Goal: Task Accomplishment & Management: Complete application form

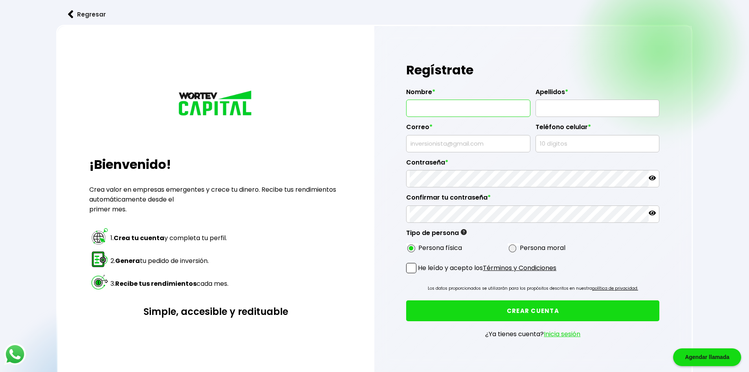
click at [466, 114] on input "text" at bounding box center [468, 108] width 117 height 17
type input "ALFREDO"
type input "RUIZ OROZCO"
type input "[EMAIL_ADDRESS][DOMAIN_NAME]"
type input "6651217449"
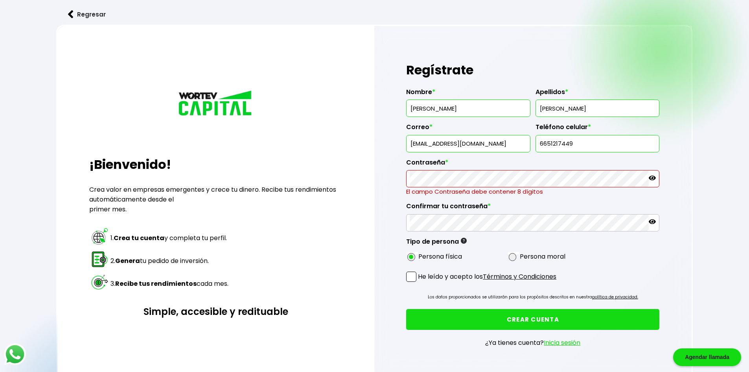
click at [544, 311] on button "CREAR CUENTA" at bounding box center [532, 319] width 253 height 21
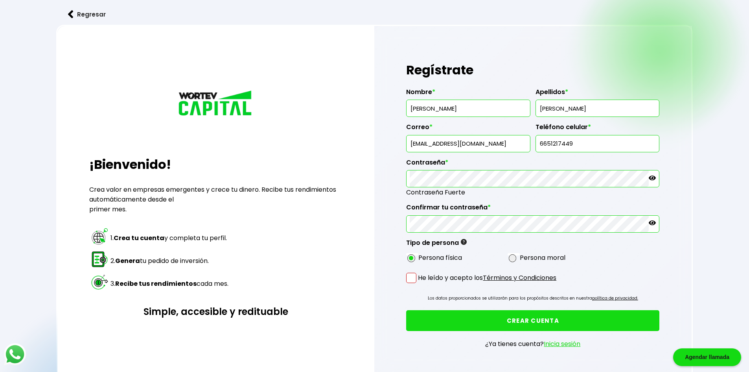
click at [629, 258] on div "Nombre * ALFREDO Apellidos * RUIZ OROZCO Correo * ruiz133050@gmail.com Teléfono…" at bounding box center [532, 173] width 253 height 183
click at [415, 279] on span at bounding box center [411, 278] width 10 height 10
click at [420, 284] on input "He leído y acepto los Términos y Condiciones" at bounding box center [420, 284] width 0 height 0
click at [464, 315] on button "CREAR CUENTA" at bounding box center [532, 320] width 253 height 21
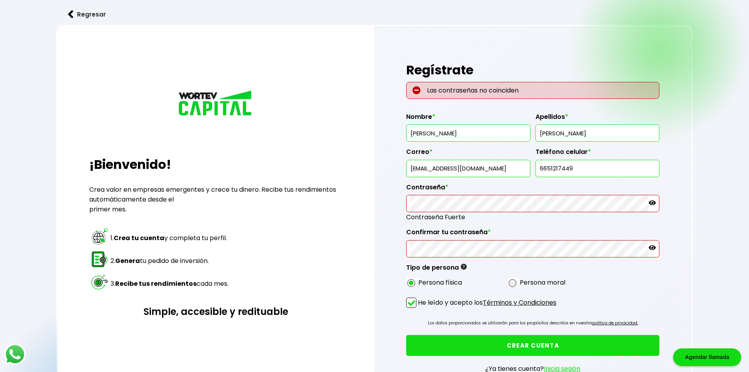
click at [654, 203] on icon at bounding box center [652, 202] width 7 height 7
click at [652, 249] on icon at bounding box center [652, 247] width 7 height 7
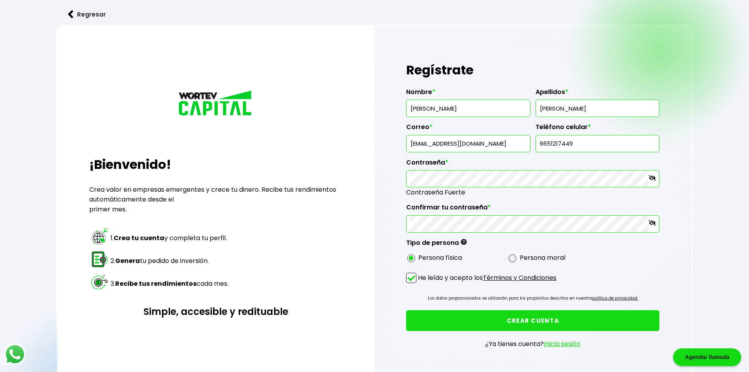
click at [512, 319] on button "CREAR CUENTA" at bounding box center [532, 320] width 253 height 21
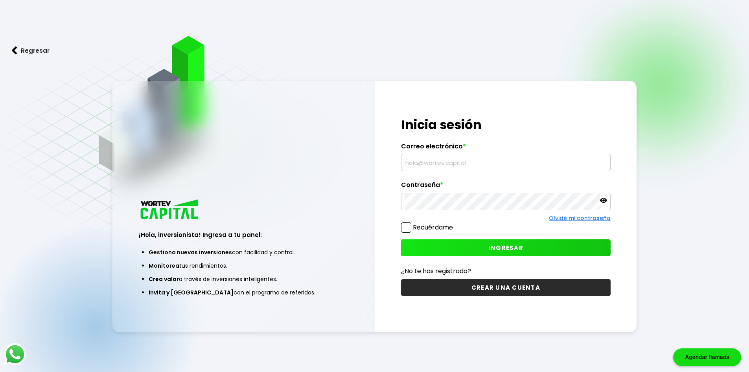
type input "[EMAIL_ADDRESS][DOMAIN_NAME]"
click at [411, 228] on span at bounding box center [406, 227] width 10 height 10
click at [455, 223] on input "Recuérdame" at bounding box center [455, 223] width 0 height 0
click at [433, 245] on button "INGRESAR" at bounding box center [506, 247] width 210 height 17
type input "[EMAIL_ADDRESS][DOMAIN_NAME]"
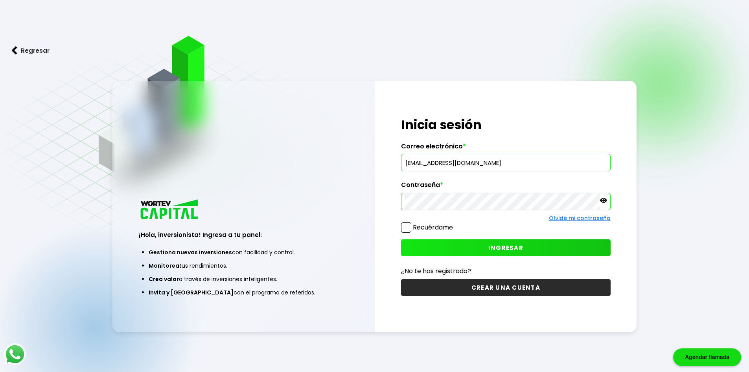
click at [404, 225] on span at bounding box center [406, 227] width 10 height 10
click at [455, 223] on input "Recuérdame" at bounding box center [455, 223] width 0 height 0
click at [410, 247] on button "INGRESAR" at bounding box center [506, 247] width 210 height 17
